Goal: Navigation & Orientation: Go to known website

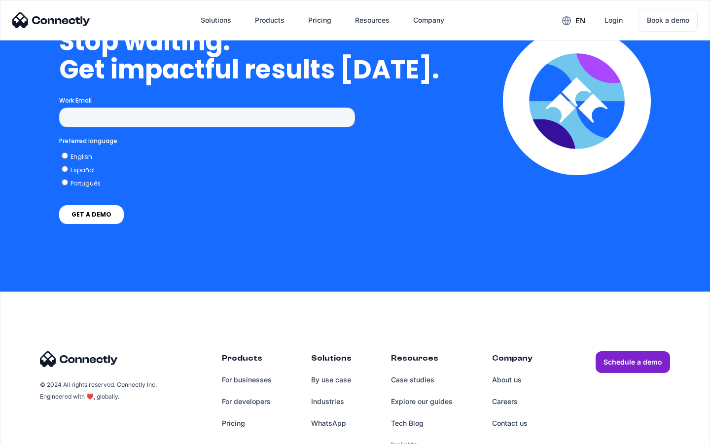
scroll to position [2867, 0]
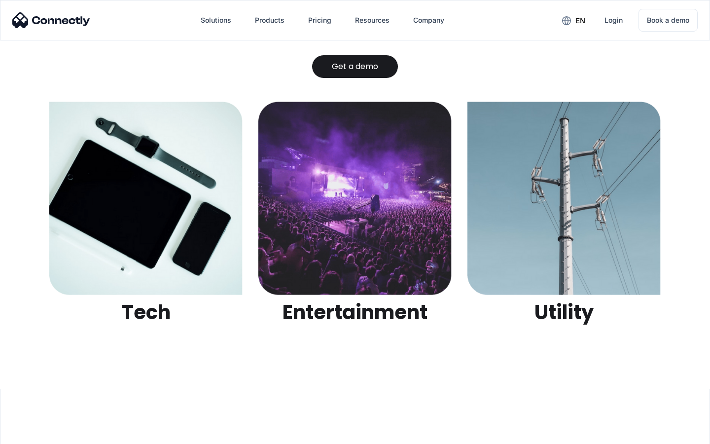
scroll to position [3111, 0]
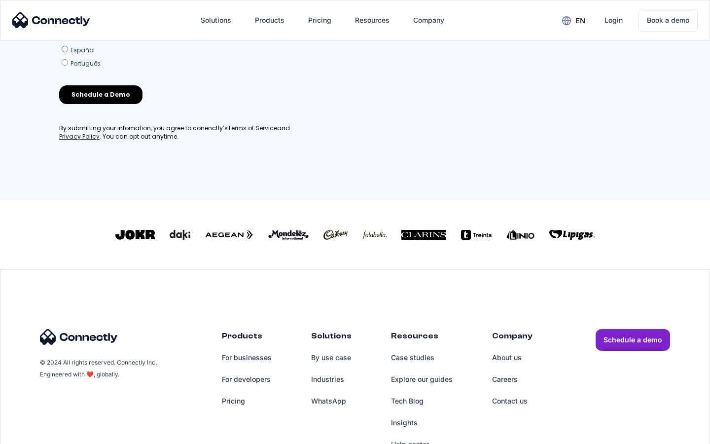
scroll to position [424, 0]
